Goal: Find specific page/section: Find specific page/section

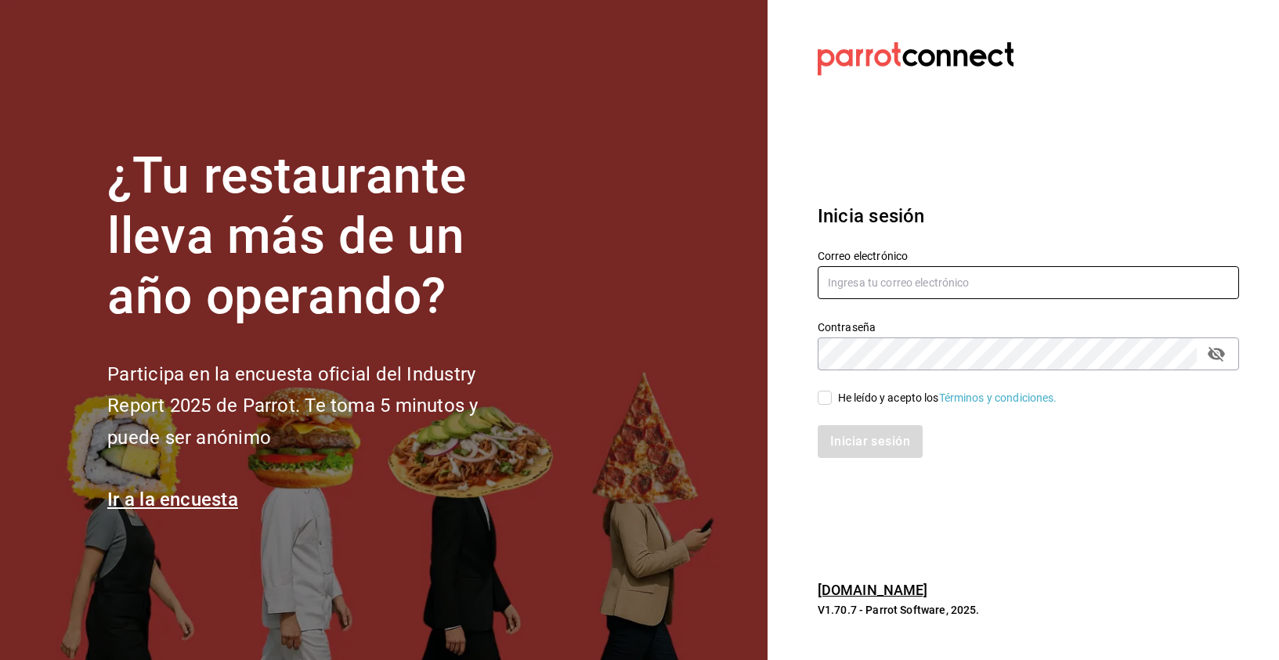
type input "laura@tanquegroup.com"
click at [829, 392] on input "He leído y acepto los Términos y condiciones." at bounding box center [825, 398] width 14 height 14
checkbox input "true"
click at [871, 442] on button "Iniciar sesión" at bounding box center [871, 441] width 107 height 33
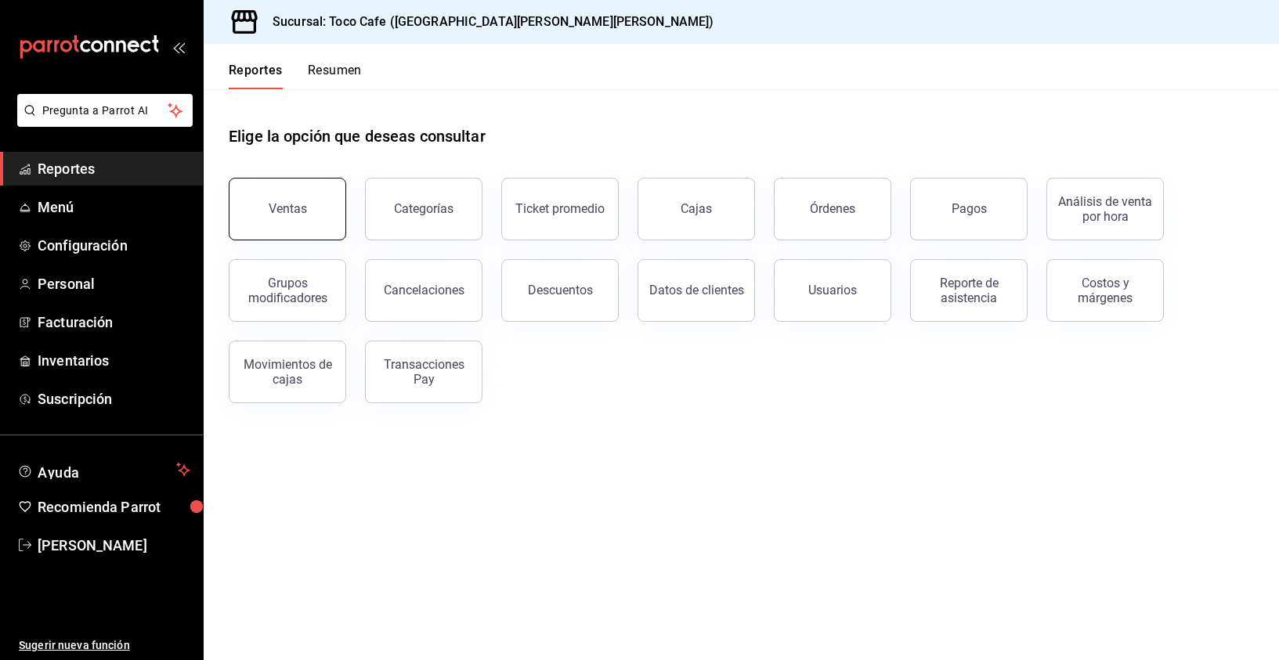
click at [294, 208] on div "Ventas" at bounding box center [288, 208] width 38 height 15
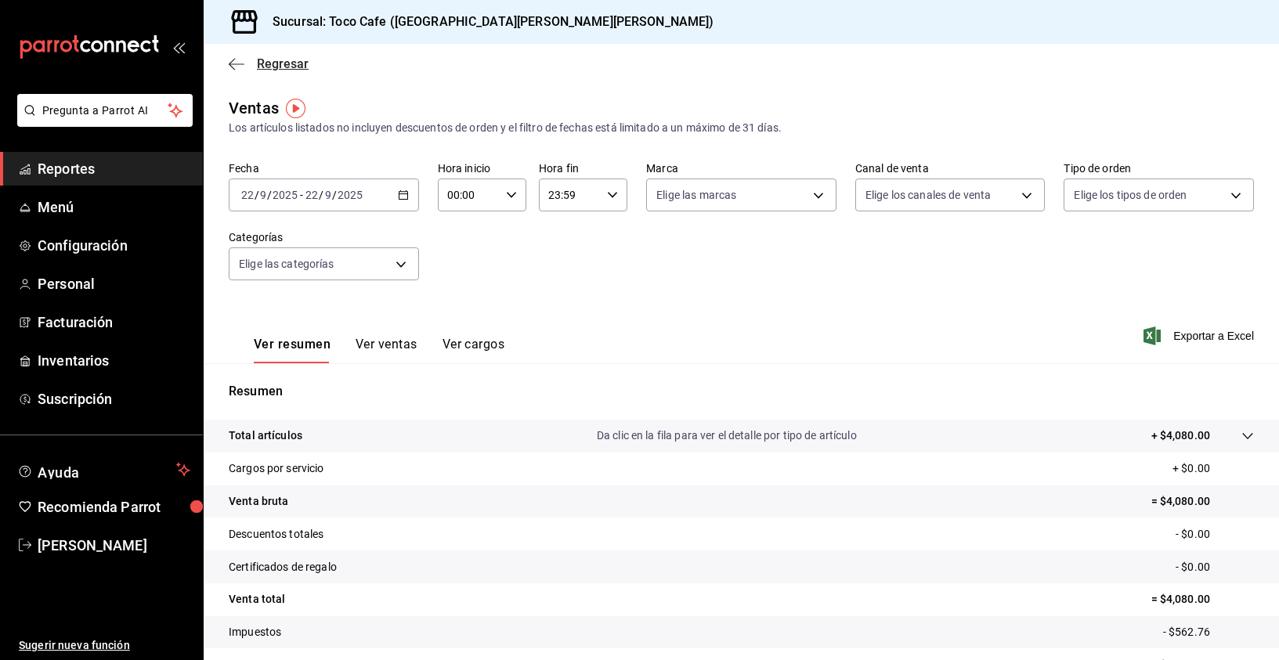
click at [231, 66] on icon "button" at bounding box center [232, 64] width 6 height 12
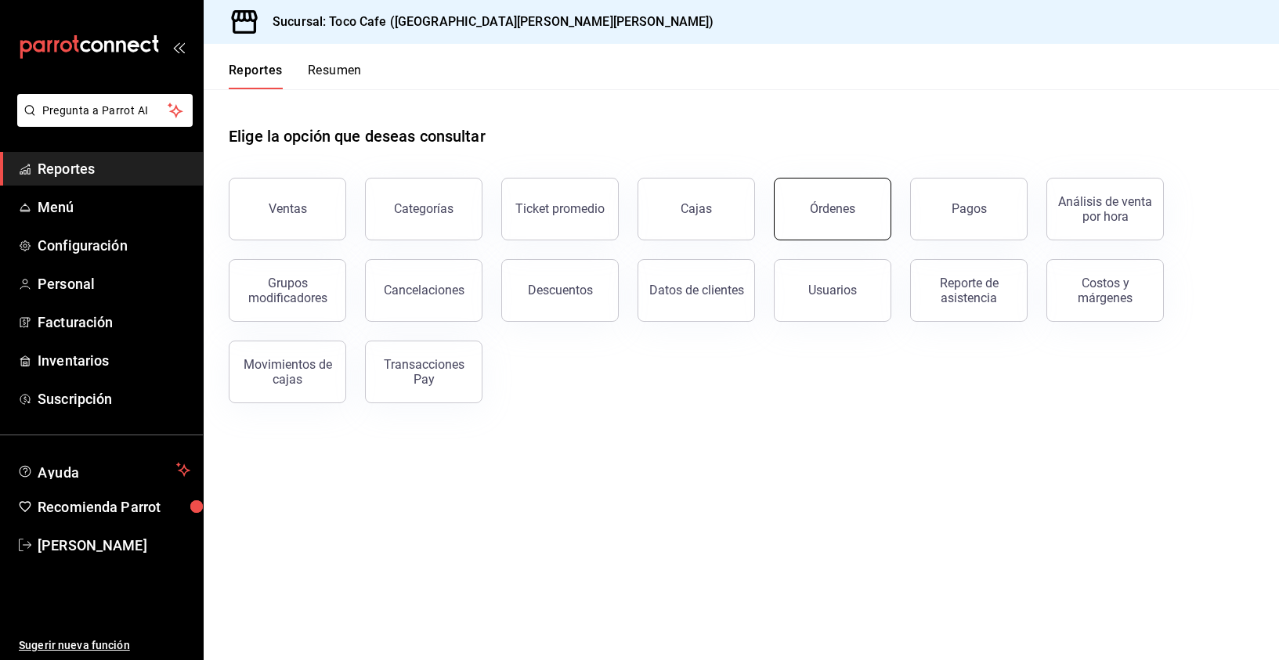
click at [833, 211] on div "Órdenes" at bounding box center [832, 208] width 45 height 15
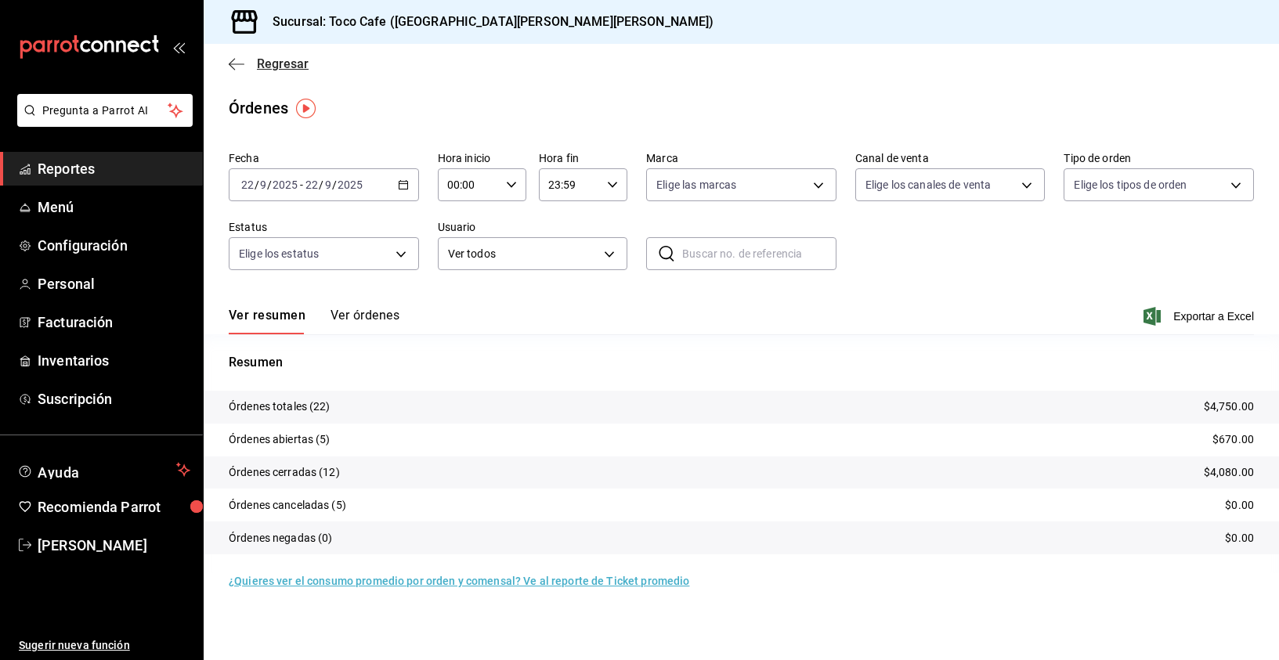
click at [237, 61] on icon "button" at bounding box center [237, 64] width 16 height 14
